Goal: Task Accomplishment & Management: Manage account settings

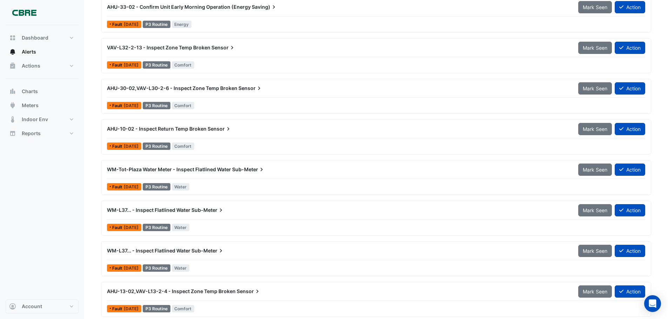
scroll to position [3674, 0]
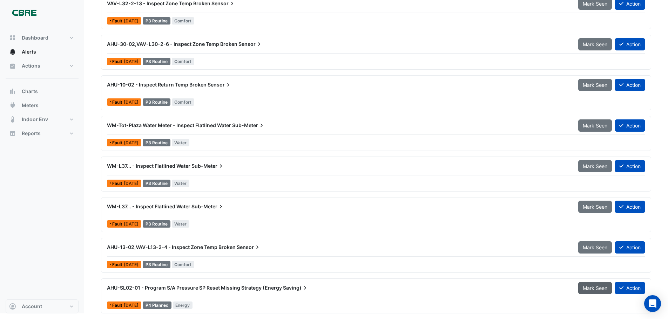
click at [589, 292] on button "Mark Seen" at bounding box center [595, 288] width 34 height 12
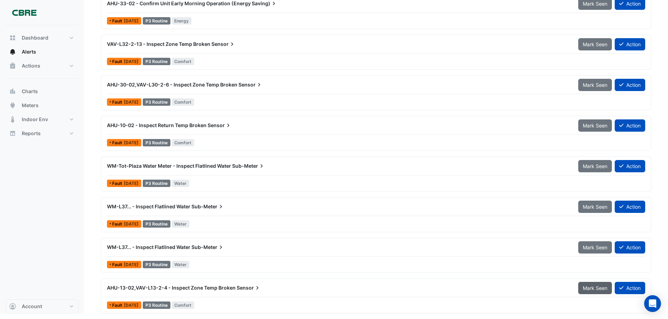
click at [591, 287] on span "Mark Seen" at bounding box center [595, 288] width 25 height 6
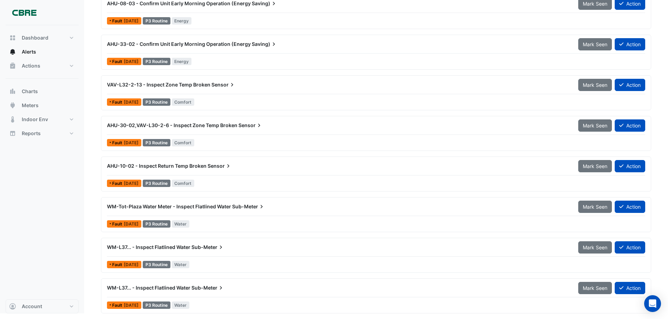
click at [591, 287] on span "Mark Seen" at bounding box center [595, 288] width 25 height 6
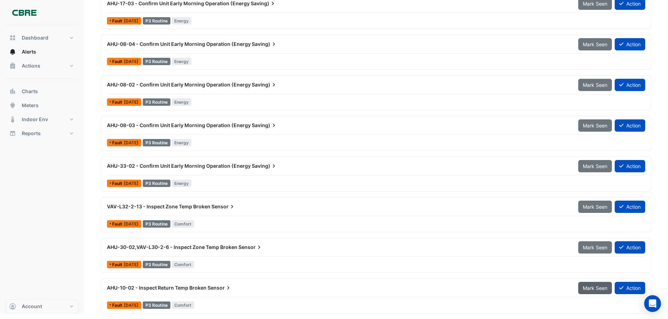
click at [591, 287] on span "Mark Seen" at bounding box center [595, 288] width 25 height 6
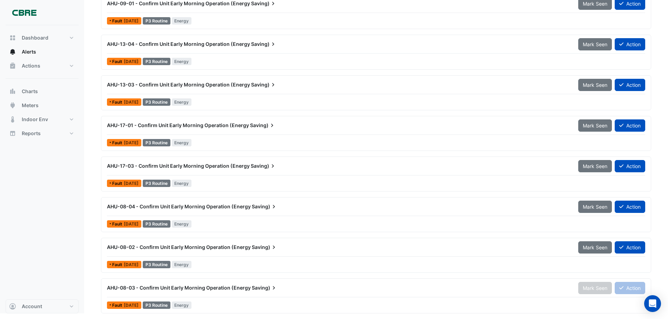
click at [591, 251] on span "Mark Seen" at bounding box center [595, 248] width 25 height 6
click at [591, 287] on span "Mark Seen" at bounding box center [595, 288] width 25 height 6
click at [591, 251] on span "Mark Seen" at bounding box center [595, 248] width 25 height 6
click at [591, 287] on span "Mark Seen" at bounding box center [595, 288] width 25 height 6
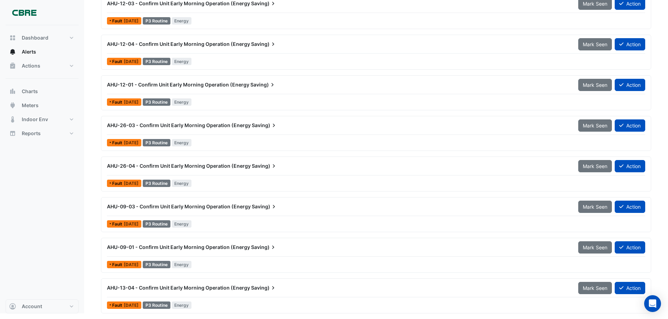
click at [591, 287] on span "Mark Seen" at bounding box center [595, 288] width 25 height 6
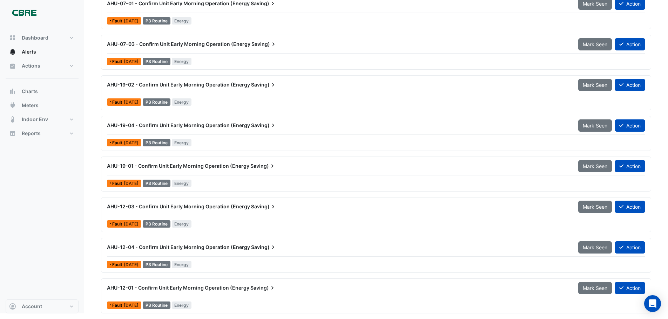
click at [591, 287] on span "Mark Seen" at bounding box center [595, 288] width 25 height 6
click at [591, 287] on div "Mark Seen" at bounding box center [596, 288] width 36 height 12
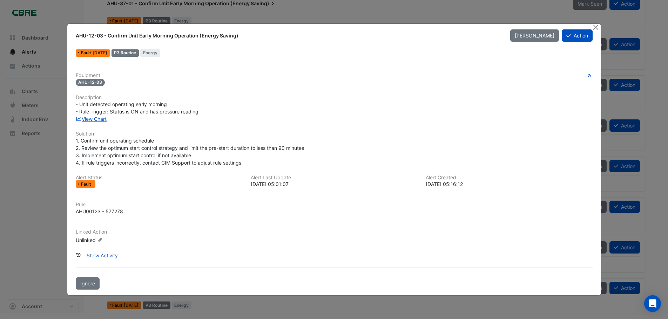
scroll to position [2739, 0]
click at [591, 287] on ngb-modal-window "AHU-12-03 - Confirm Unit Early Morning Operation (Energy Saving) [PERSON_NAME] …" at bounding box center [336, 159] width 673 height 319
click at [591, 287] on div at bounding box center [349, 283] width 487 height 14
click at [603, 27] on button "Close" at bounding box center [600, 27] width 7 height 7
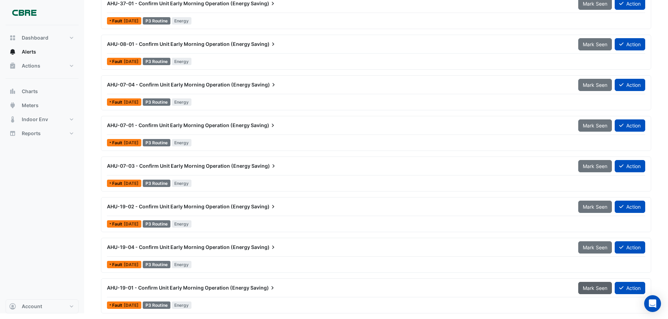
click at [591, 287] on span "Mark Seen" at bounding box center [595, 288] width 25 height 6
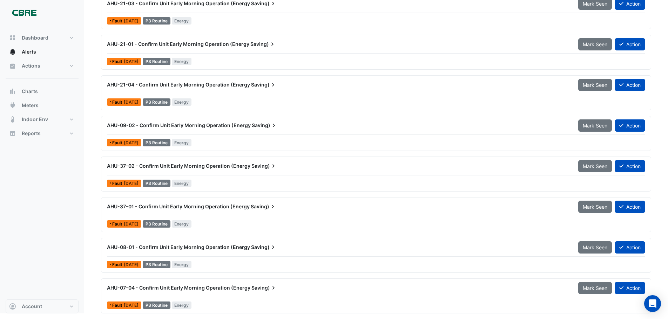
click at [591, 287] on span "Mark Seen" at bounding box center [595, 288] width 25 height 6
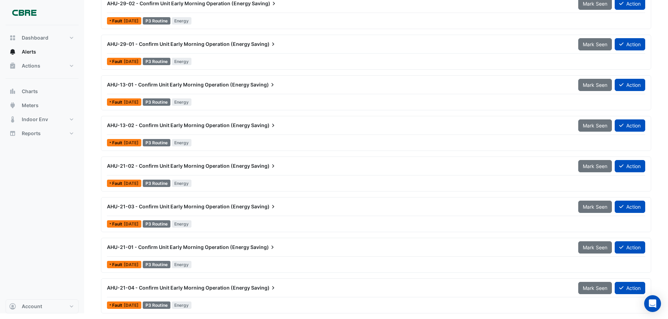
click at [591, 287] on span "Mark Seen" at bounding box center [595, 288] width 25 height 6
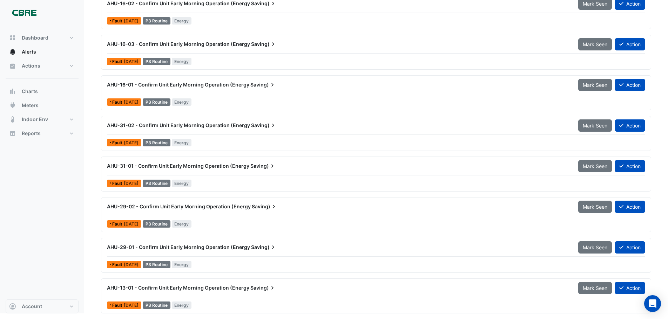
click at [591, 287] on span "Mark Seen" at bounding box center [595, 288] width 25 height 6
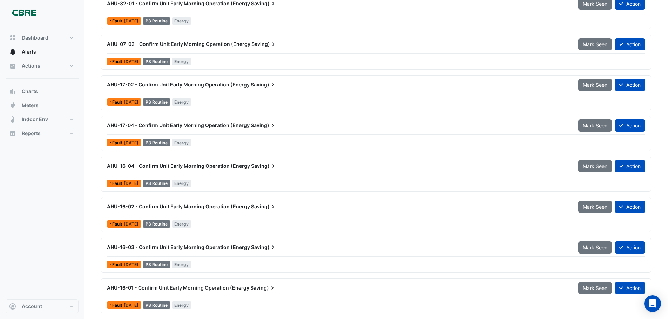
click at [591, 287] on span "Mark Seen" at bounding box center [595, 288] width 25 height 6
click at [591, 251] on span "Mark Seen" at bounding box center [595, 248] width 25 height 6
click at [591, 287] on span "Mark Seen" at bounding box center [595, 288] width 25 height 6
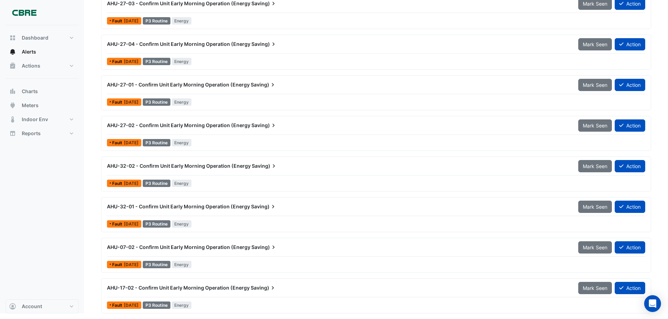
click at [591, 287] on span "Mark Seen" at bounding box center [595, 288] width 25 height 6
click at [591, 251] on span "Mark Seen" at bounding box center [595, 248] width 25 height 6
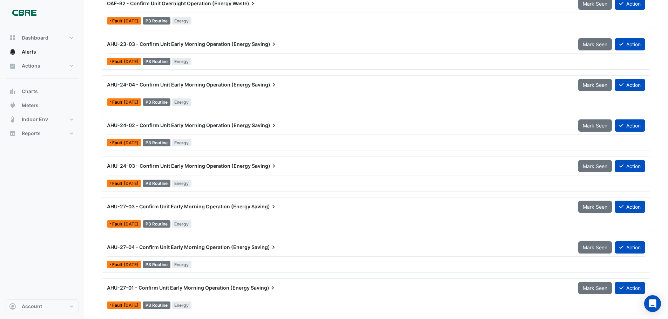
click at [591, 287] on span "Mark Seen" at bounding box center [595, 288] width 25 height 6
click at [591, 251] on span "Mark Seen" at bounding box center [595, 248] width 25 height 6
click at [591, 287] on span "Mark Seen" at bounding box center [595, 288] width 25 height 6
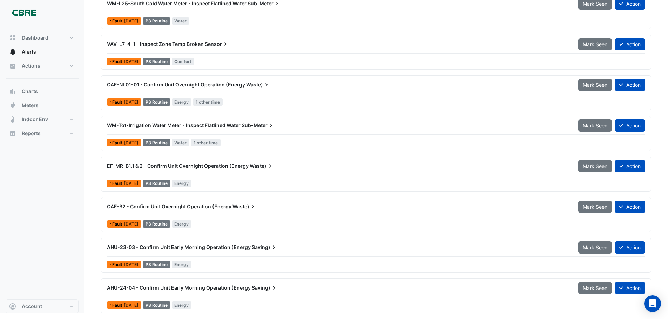
click at [591, 287] on span "Mark Seen" at bounding box center [595, 288] width 25 height 6
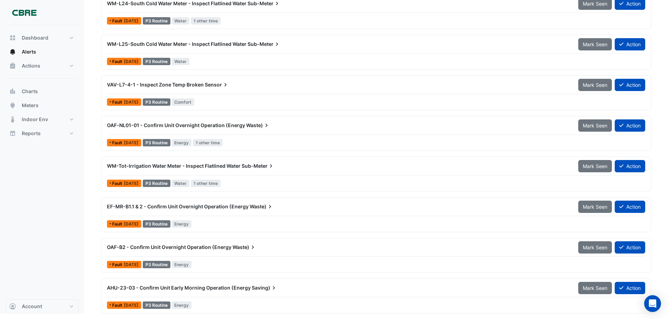
click at [591, 287] on span "Mark Seen" at bounding box center [595, 288] width 25 height 6
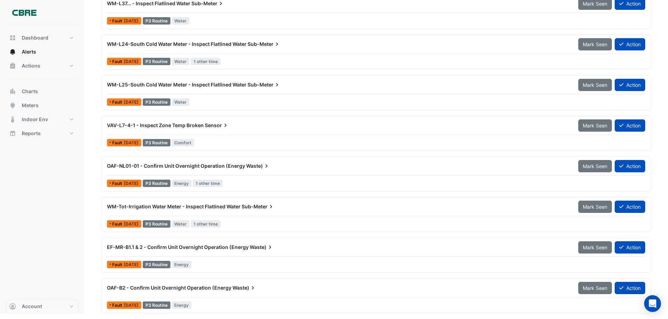
click at [591, 287] on span "Mark Seen" at bounding box center [595, 288] width 25 height 6
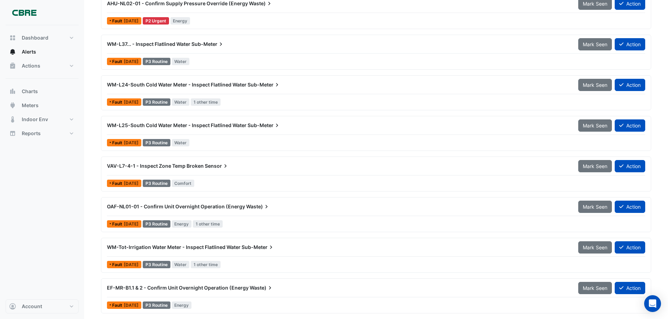
click at [591, 287] on span "Mark Seen" at bounding box center [595, 288] width 25 height 6
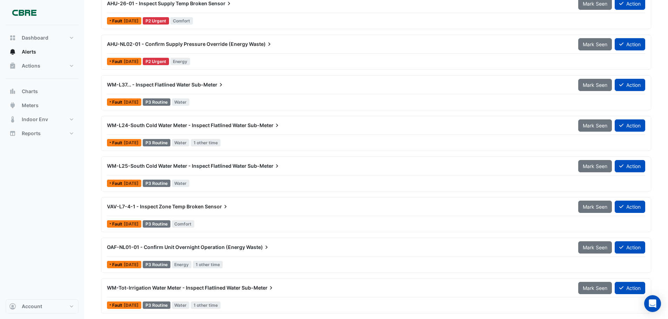
click at [591, 287] on span "Mark Seen" at bounding box center [595, 288] width 25 height 6
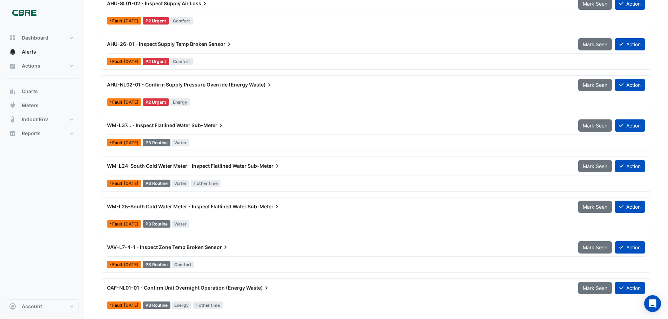
click at [591, 287] on span "Mark Seen" at bounding box center [595, 288] width 25 height 6
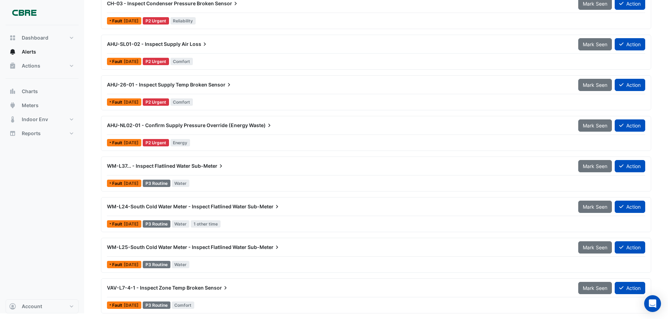
click at [591, 287] on span "Mark Seen" at bounding box center [595, 288] width 25 height 6
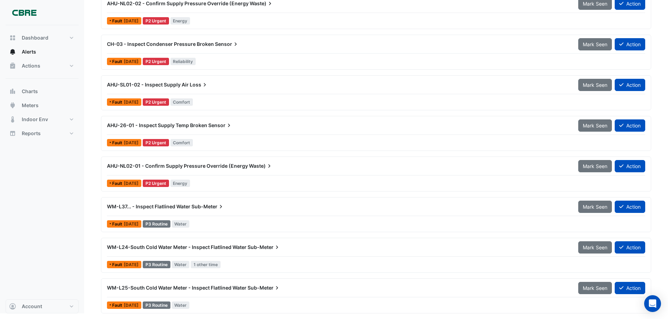
click at [591, 287] on span "Mark Seen" at bounding box center [595, 288] width 25 height 6
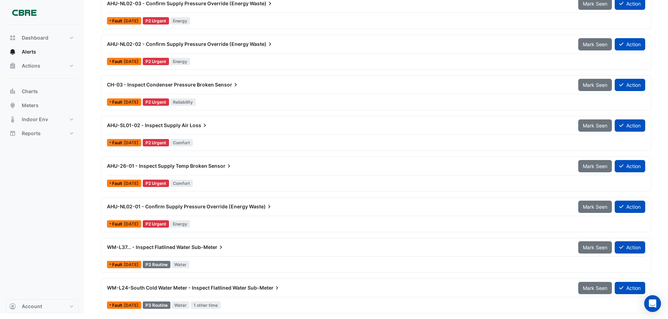
click at [591, 287] on span "Mark Seen" at bounding box center [595, 288] width 25 height 6
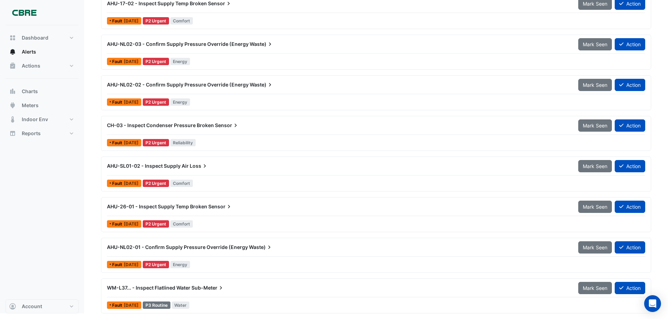
click at [591, 287] on span "Mark Seen" at bounding box center [595, 288] width 25 height 6
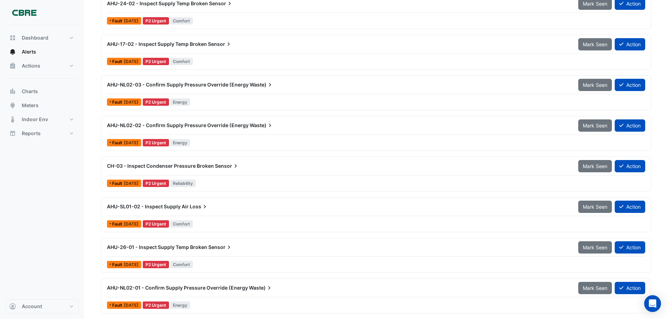
click at [591, 287] on span "Mark Seen" at bounding box center [595, 288] width 25 height 6
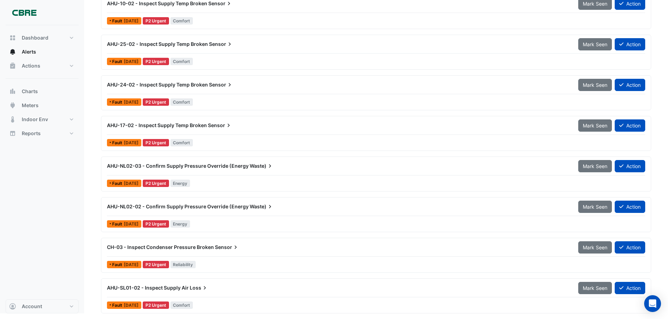
click at [591, 287] on span "Mark Seen" at bounding box center [595, 288] width 25 height 6
click at [591, 251] on span "Mark Seen" at bounding box center [595, 248] width 25 height 6
click at [591, 287] on span "Mark Seen" at bounding box center [595, 288] width 25 height 6
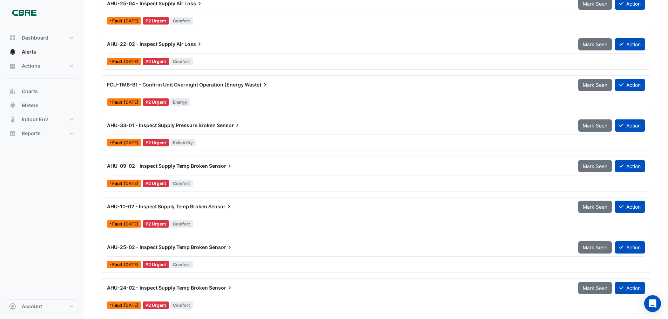
click at [591, 287] on span "Mark Seen" at bounding box center [595, 288] width 25 height 6
click at [591, 251] on span "Mark Seen" at bounding box center [595, 248] width 25 height 6
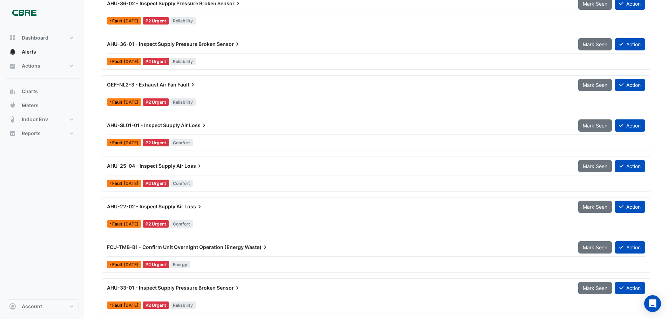
click at [591, 287] on span "Mark Seen" at bounding box center [595, 288] width 25 height 6
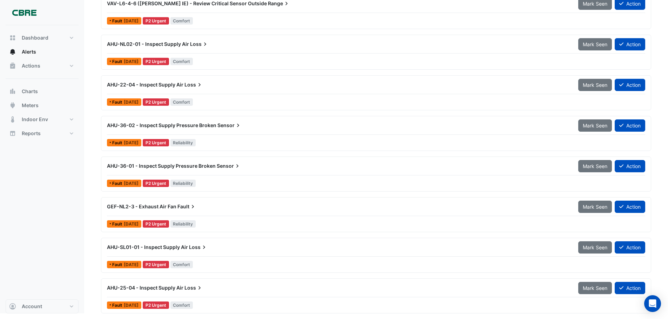
click at [591, 287] on span "Mark Seen" at bounding box center [595, 288] width 25 height 6
click at [591, 251] on span "Mark Seen" at bounding box center [595, 248] width 25 height 6
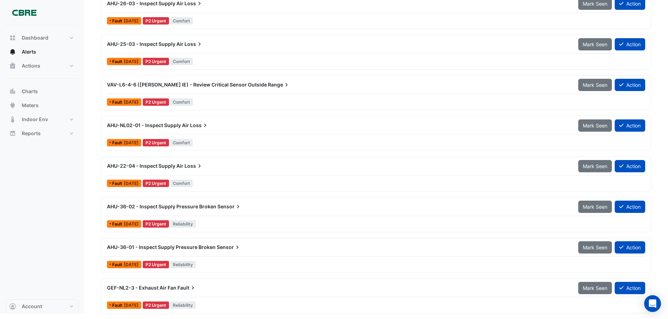
click at [591, 287] on span "Mark Seen" at bounding box center [595, 288] width 25 height 6
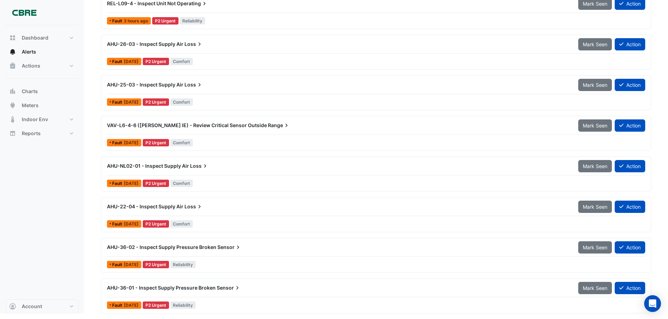
click at [591, 287] on span "Mark Seen" at bounding box center [595, 288] width 25 height 6
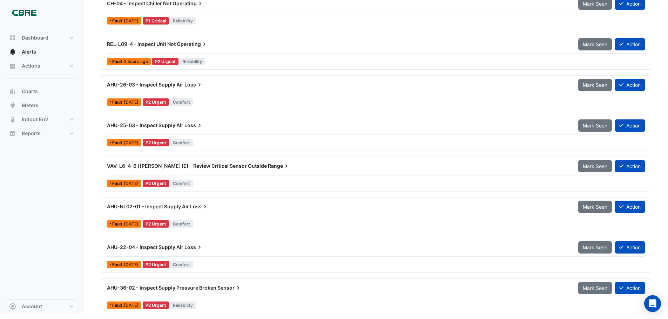
click at [591, 287] on span "Mark Seen" at bounding box center [595, 288] width 25 height 6
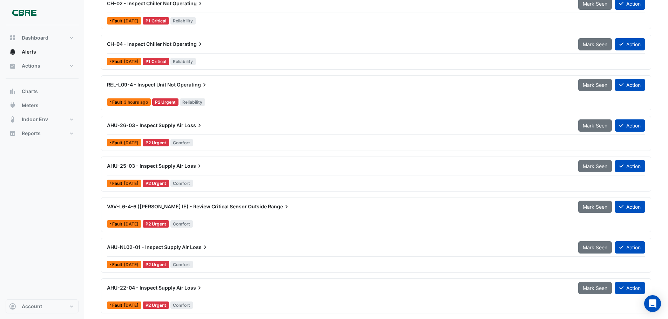
click at [591, 287] on span "Mark Seen" at bounding box center [595, 288] width 25 height 6
click at [591, 251] on span "Mark Seen" at bounding box center [595, 248] width 25 height 6
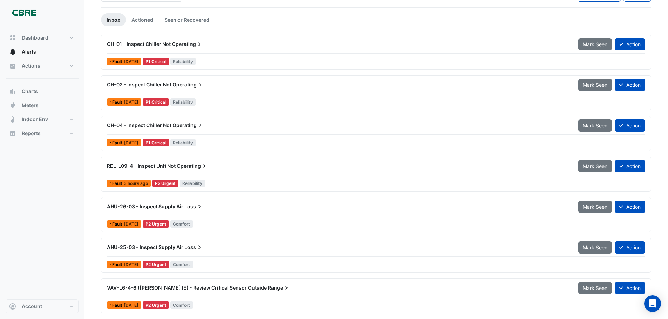
click at [591, 287] on span "Mark Seen" at bounding box center [595, 288] width 25 height 6
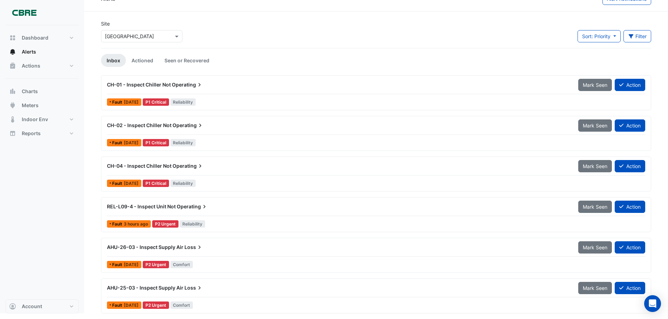
scroll to position [14, 0]
click at [591, 287] on span "Mark Seen" at bounding box center [595, 288] width 25 height 6
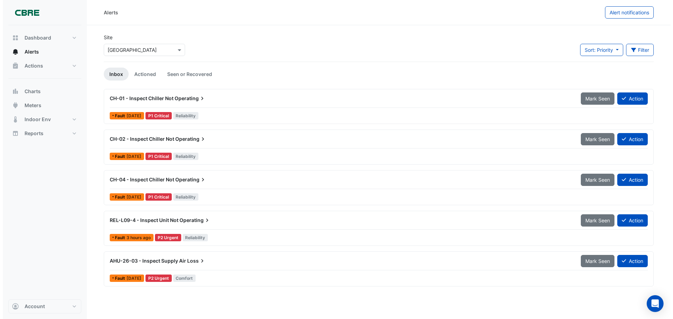
scroll to position [0, 0]
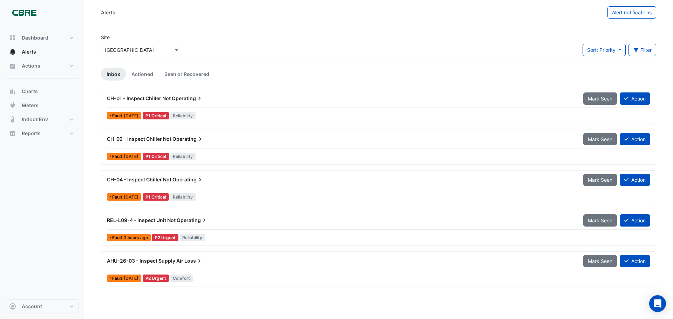
click at [591, 287] on div "CH-01 - Inspect Chiller Not Operating Mark Seen Action Fault [DATE] P1 Critical…" at bounding box center [378, 190] width 555 height 203
click at [600, 187] on div "CH-04 - Inspect Chiller Not Operating Mark Seen Action" at bounding box center [378, 182] width 543 height 16
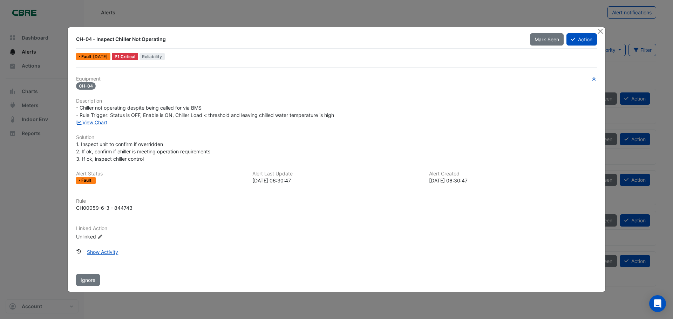
drag, startPoint x: 552, startPoint y: 36, endPoint x: 555, endPoint y: 54, distance: 18.7
click at [552, 36] on button "Mark Seen" at bounding box center [547, 39] width 34 height 12
click at [602, 29] on button "Close" at bounding box center [600, 30] width 7 height 7
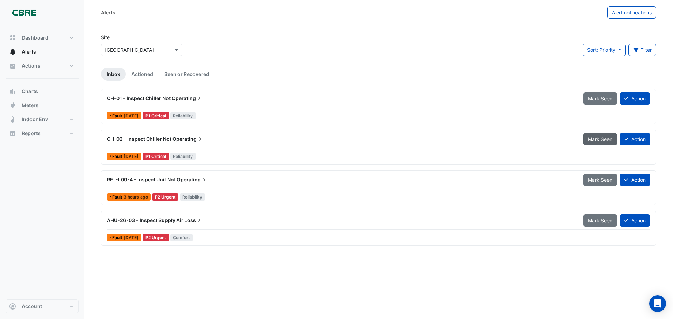
click at [595, 139] on span "Mark Seen" at bounding box center [600, 139] width 25 height 6
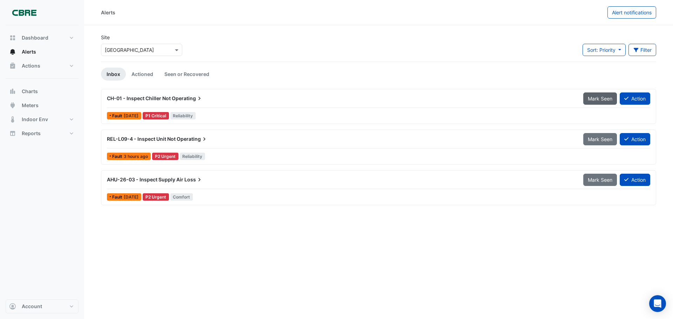
click at [593, 99] on span "Mark Seen" at bounding box center [600, 99] width 25 height 6
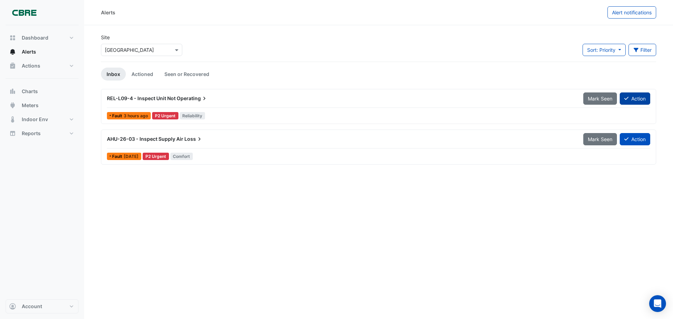
click at [637, 102] on button "Action" at bounding box center [635, 99] width 31 height 12
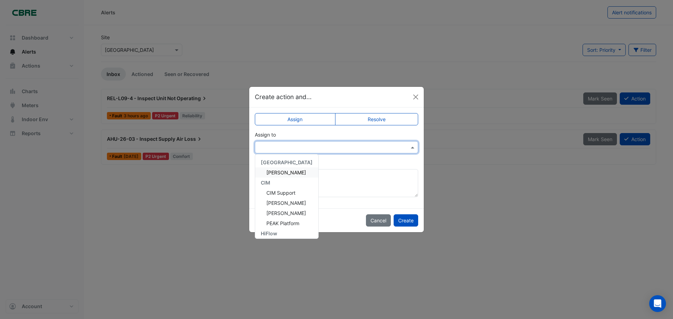
click at [332, 146] on input "text" at bounding box center [330, 147] width 142 height 7
click at [382, 223] on button "Cancel" at bounding box center [378, 221] width 25 height 12
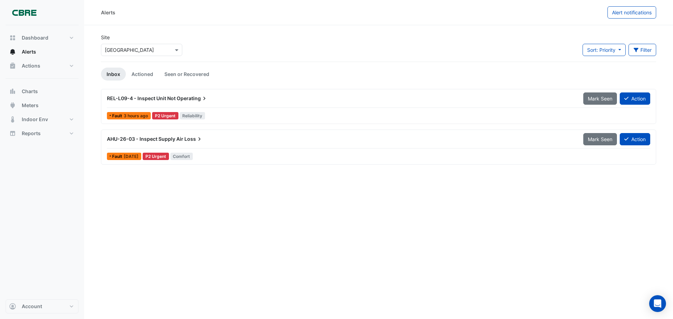
click at [210, 100] on div "REL-L09-4 - Inspect Unit Not Operating" at bounding box center [341, 98] width 468 height 7
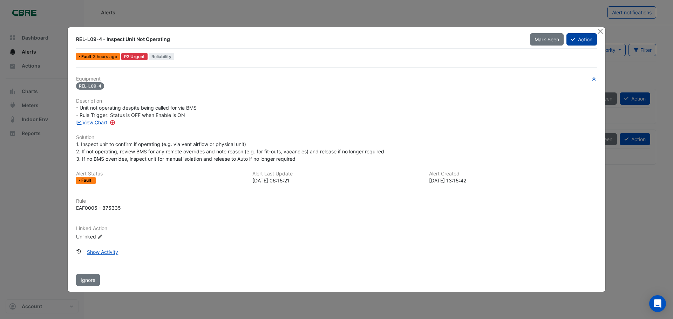
click at [580, 40] on button "Action" at bounding box center [582, 39] width 31 height 12
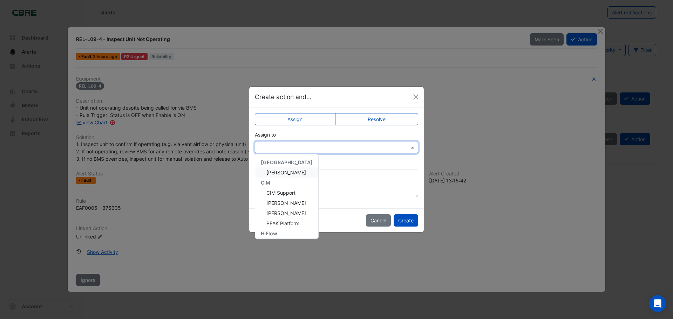
click at [317, 148] on input "text" at bounding box center [330, 147] width 142 height 7
drag, startPoint x: 399, startPoint y: 94, endPoint x: 401, endPoint y: 101, distance: 7.7
click at [396, 94] on div "Create action and..." at bounding box center [336, 97] width 175 height 21
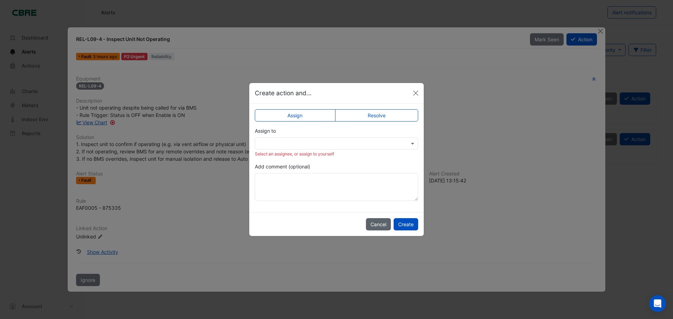
click at [379, 221] on button "Cancel" at bounding box center [378, 224] width 25 height 12
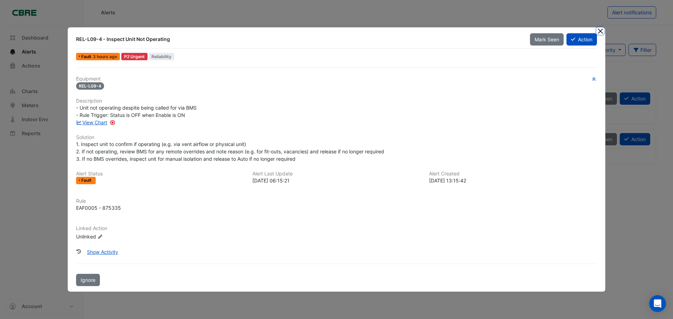
click at [602, 29] on button "Close" at bounding box center [600, 30] width 7 height 7
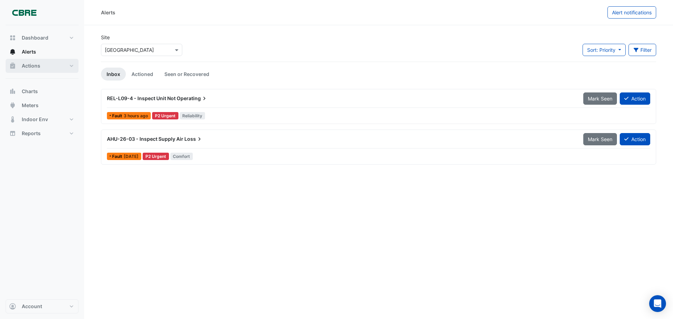
click at [37, 65] on span "Actions" at bounding box center [31, 65] width 19 height 7
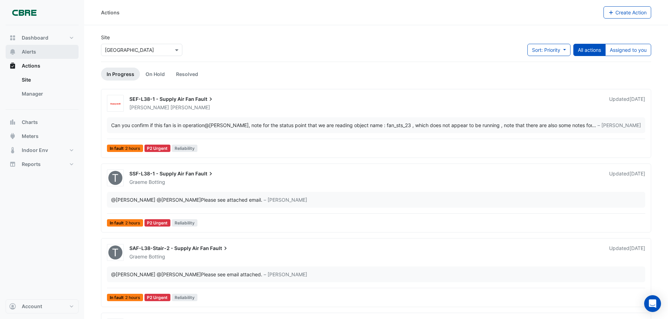
click at [53, 53] on button "Alerts" at bounding box center [42, 52] width 73 height 14
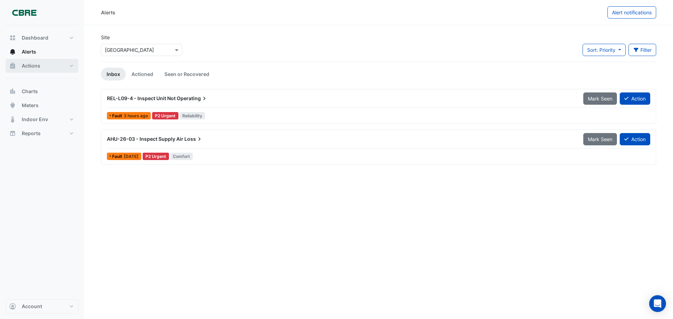
click at [61, 66] on button "Actions" at bounding box center [42, 66] width 73 height 14
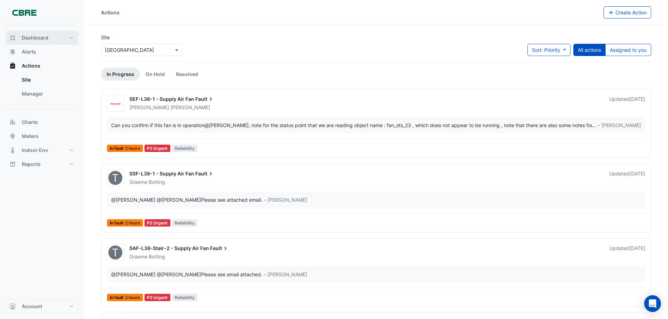
click at [31, 38] on span "Dashboard" at bounding box center [35, 37] width 27 height 7
select select "***"
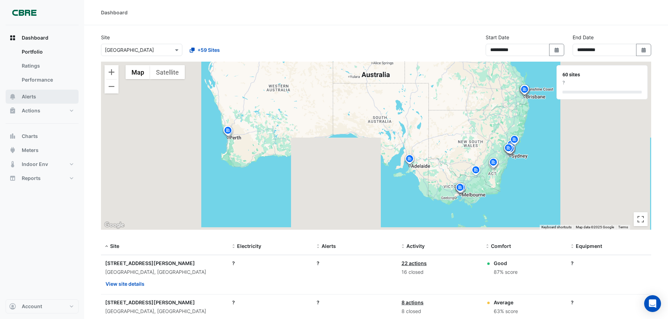
click at [39, 95] on button "Alerts" at bounding box center [42, 97] width 73 height 14
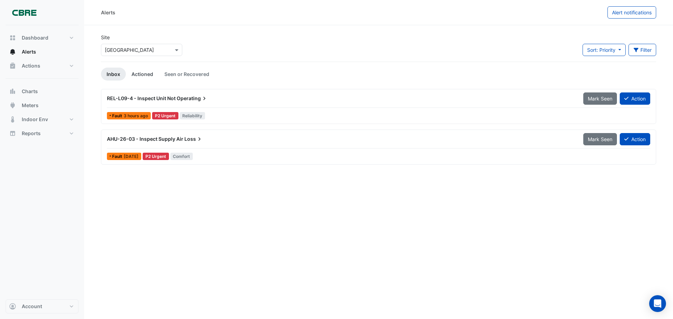
click at [149, 75] on link "Actioned" at bounding box center [142, 74] width 33 height 13
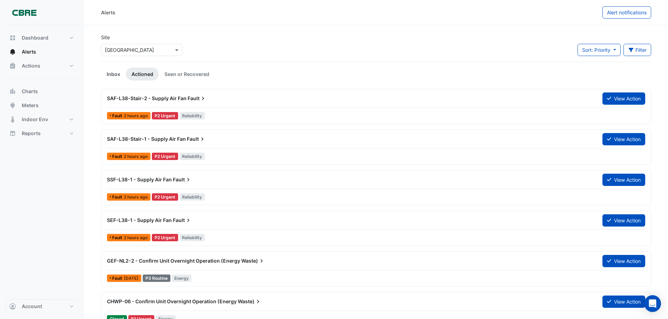
drag, startPoint x: 114, startPoint y: 72, endPoint x: 120, endPoint y: 71, distance: 6.0
click at [114, 71] on link "Inbox" at bounding box center [113, 74] width 25 height 13
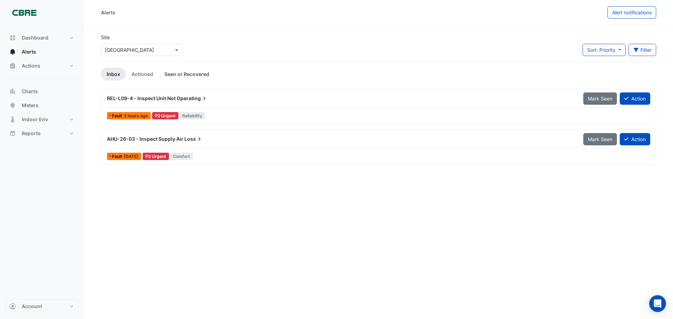
click at [187, 74] on link "Seen or Recovered" at bounding box center [187, 74] width 56 height 13
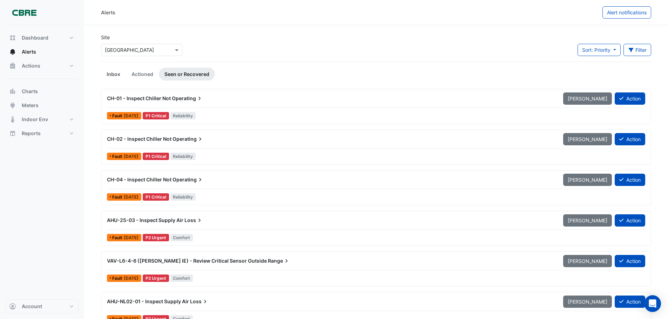
click at [114, 70] on link "Inbox" at bounding box center [113, 74] width 25 height 13
